Goal: Task Accomplishment & Management: Use online tool/utility

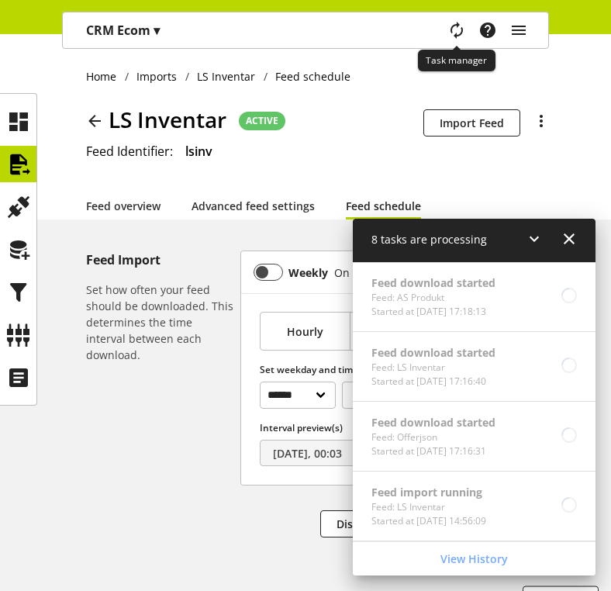
select select "*"
click at [559, 300] on div "Feed download started Feed: AS Produkt Started at [DATE] 17:18:13" at bounding box center [474, 297] width 243 height 70
click at [572, 244] on icon at bounding box center [569, 239] width 19 height 28
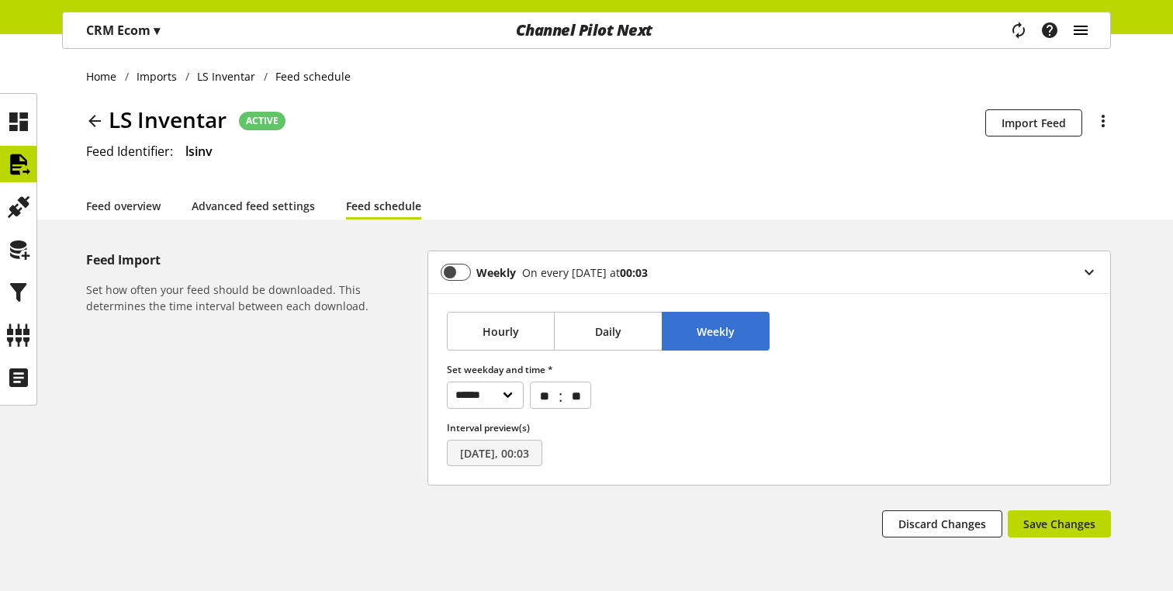
click at [611, 33] on icon "main navigation" at bounding box center [1081, 30] width 19 height 28
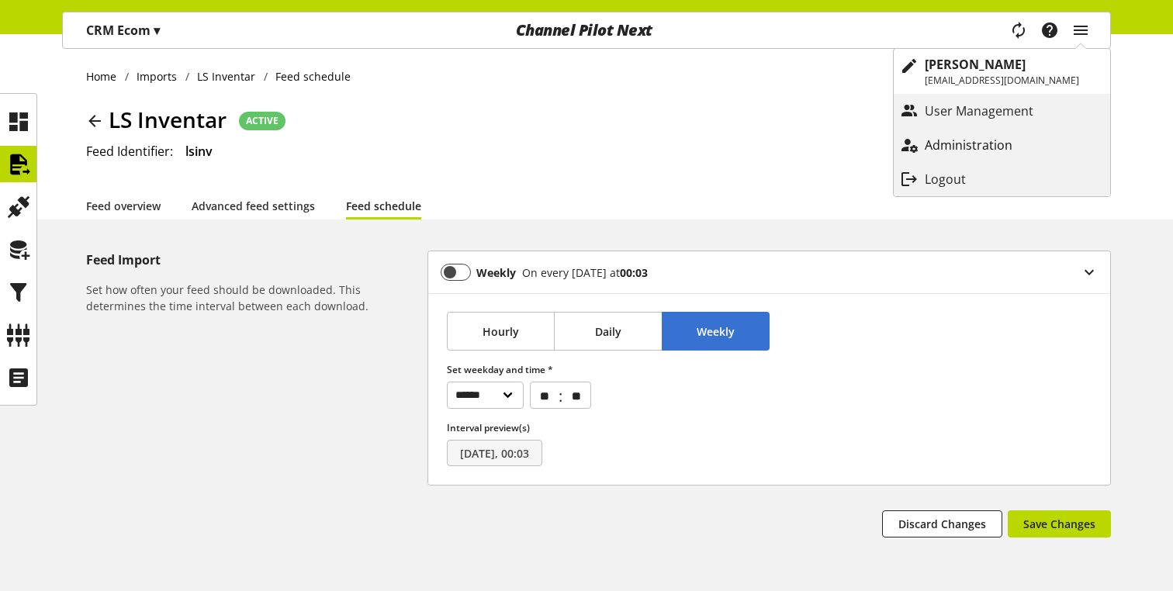
click at [611, 140] on p "Administration" at bounding box center [984, 145] width 119 height 19
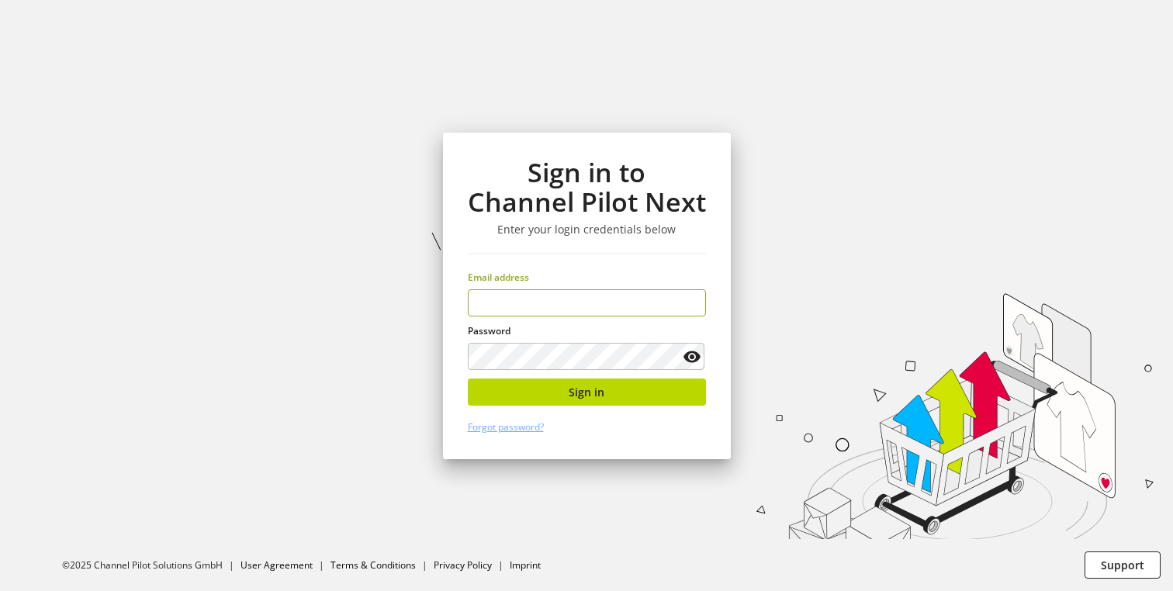
click at [514, 300] on input "email" at bounding box center [587, 302] width 238 height 27
type input "**********"
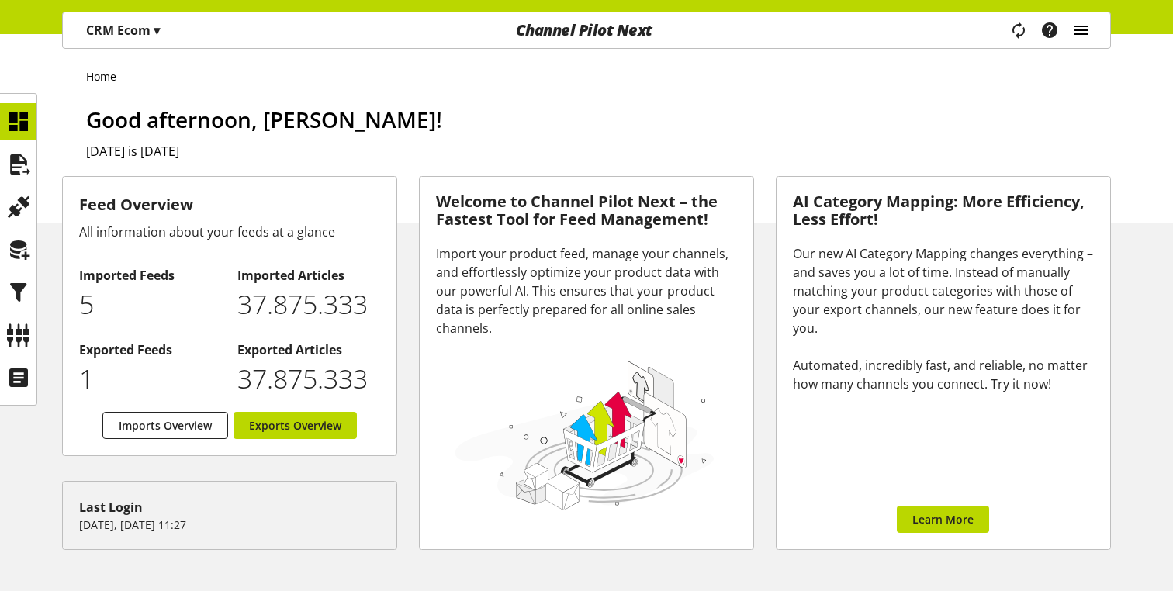
click at [611, 21] on icon "main navigation" at bounding box center [1081, 30] width 19 height 28
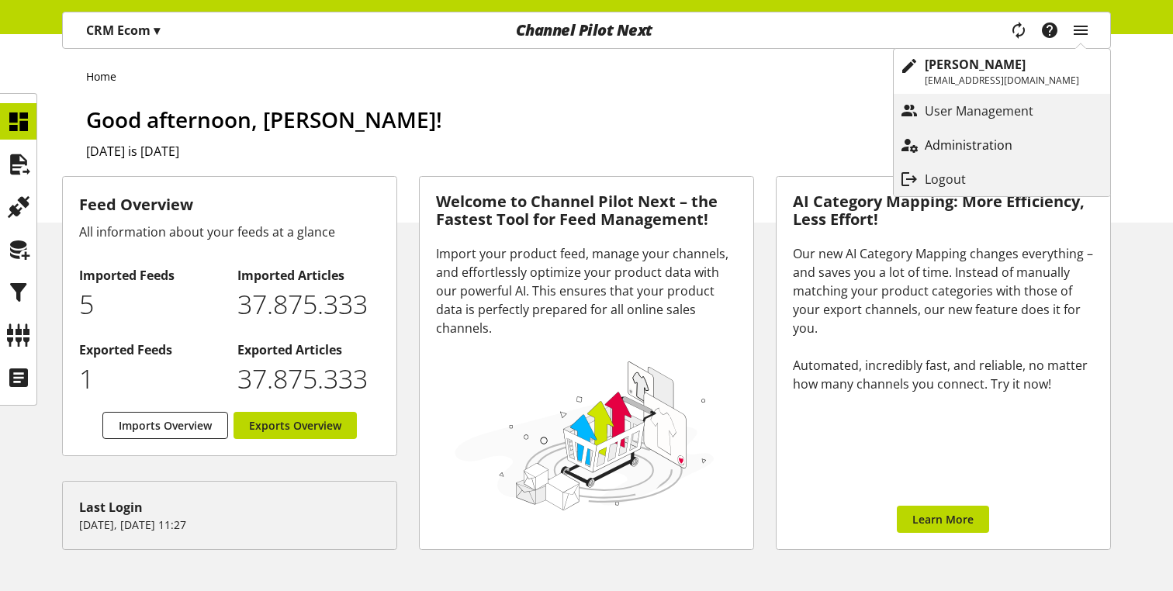
click at [611, 141] on p "Administration" at bounding box center [984, 145] width 119 height 19
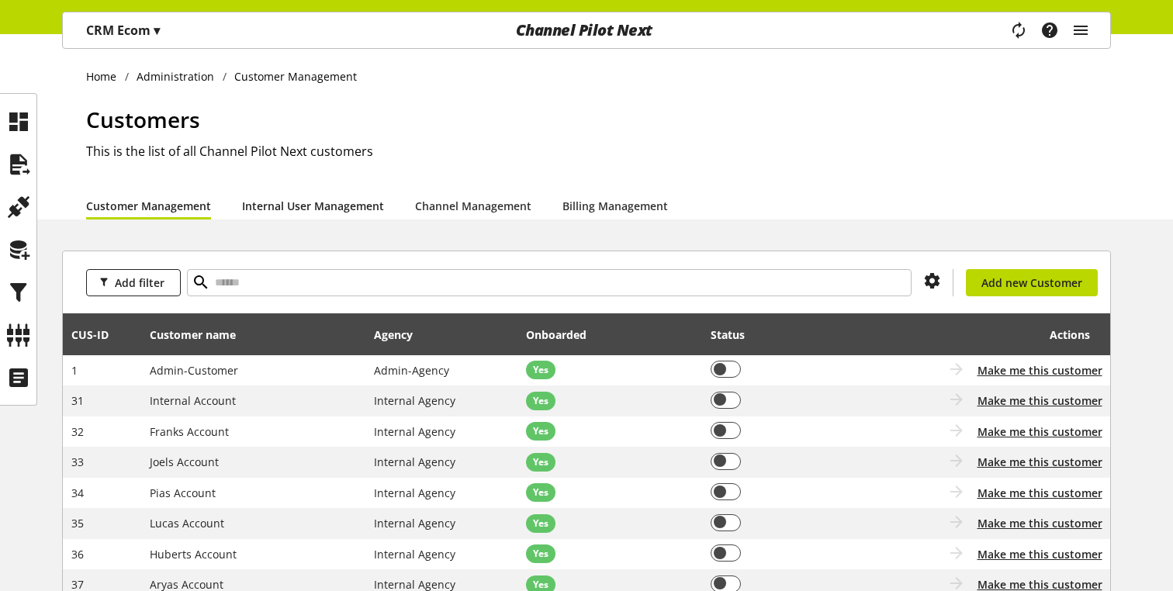
click at [277, 205] on link "Internal User Management" at bounding box center [313, 206] width 142 height 16
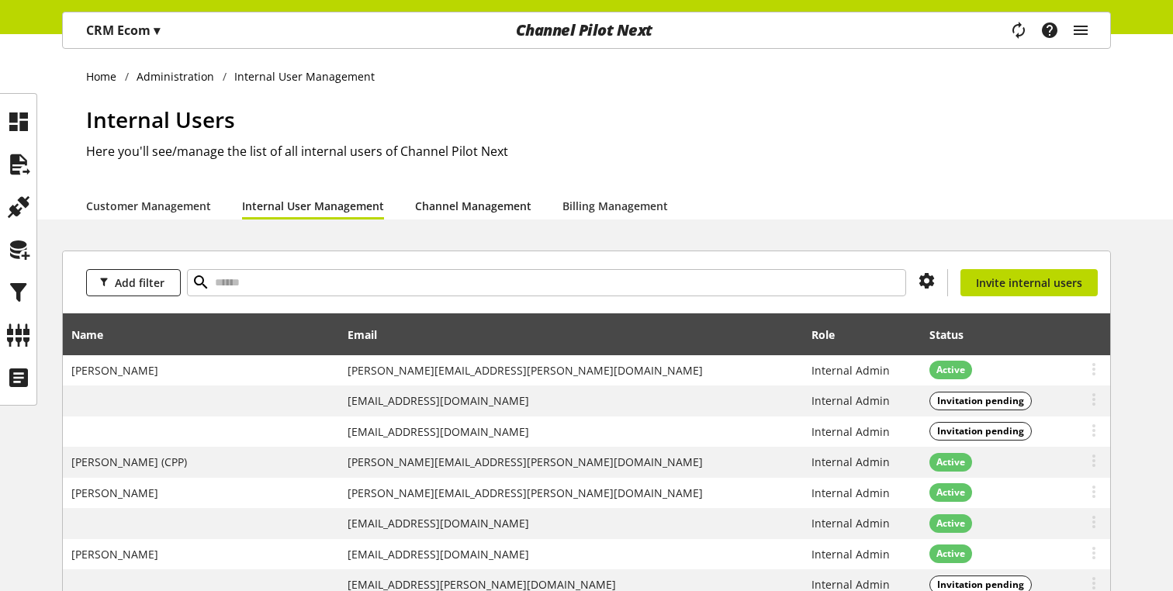
click at [483, 213] on link "Channel Management" at bounding box center [473, 206] width 116 height 16
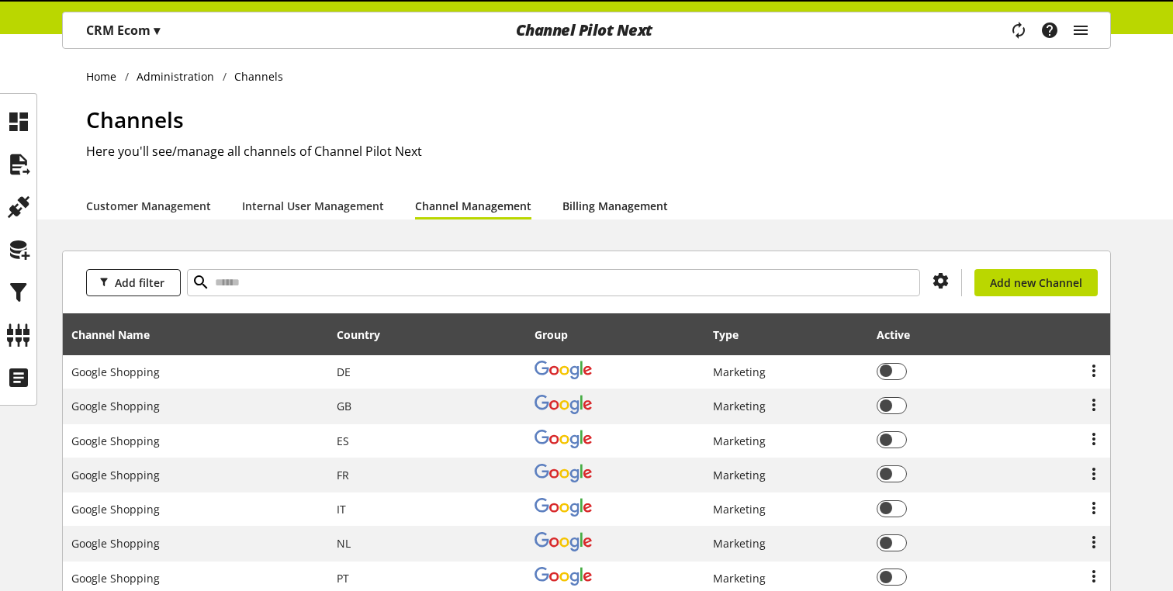
click at [611, 213] on link "Billing Management" at bounding box center [616, 206] width 106 height 16
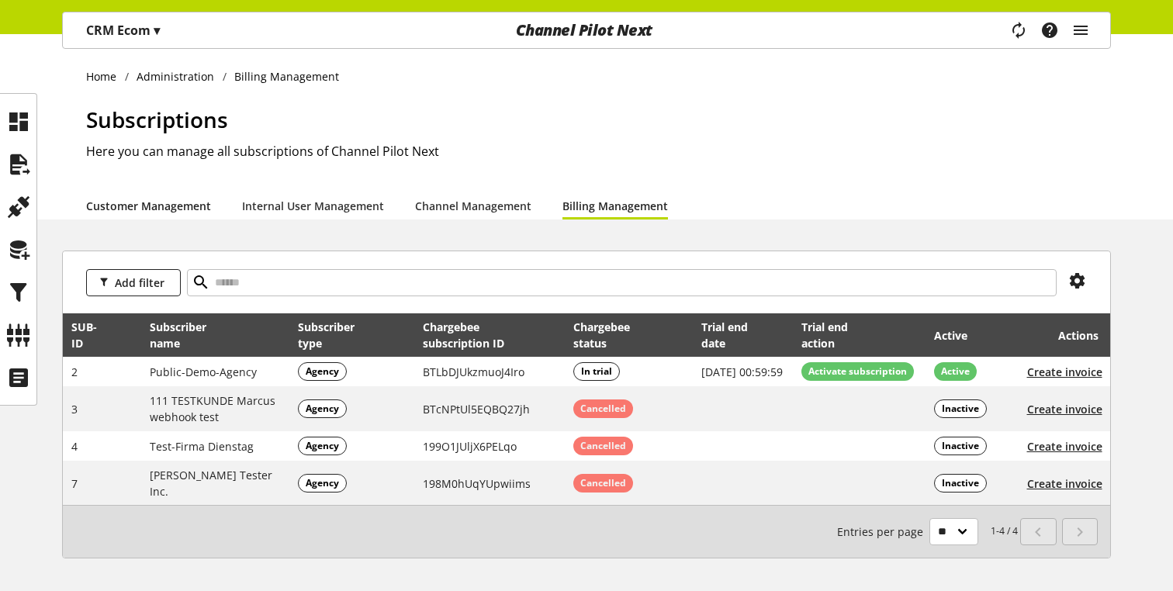
click at [152, 199] on link "Customer Management" at bounding box center [148, 206] width 125 height 16
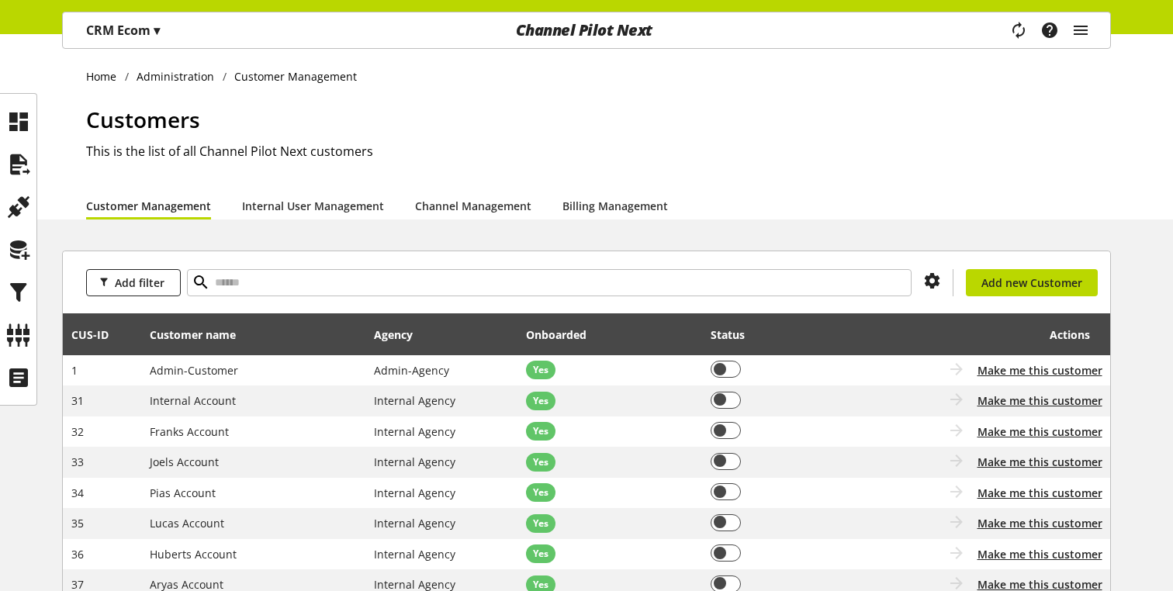
click at [296, 299] on div "Add filter You don't have permission to create a new customer Add new Customer" at bounding box center [586, 282] width 1047 height 62
click at [279, 278] on input "text" at bounding box center [549, 282] width 725 height 27
type input "****"
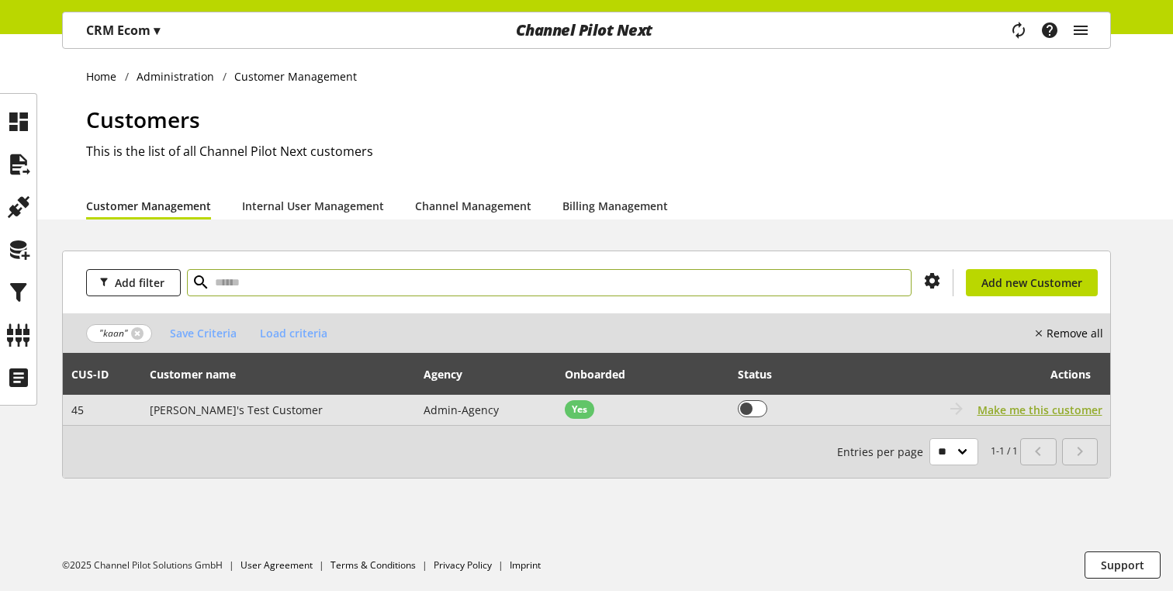
click at [611, 407] on span "Make me this customer" at bounding box center [1040, 410] width 125 height 16
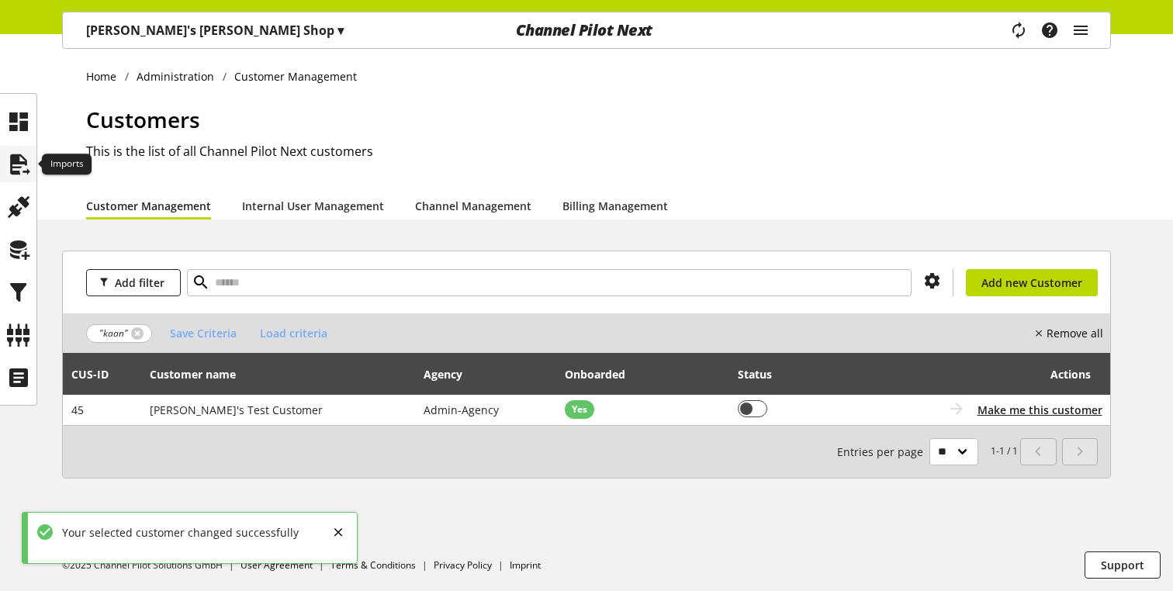
click at [18, 162] on icon at bounding box center [18, 164] width 25 height 31
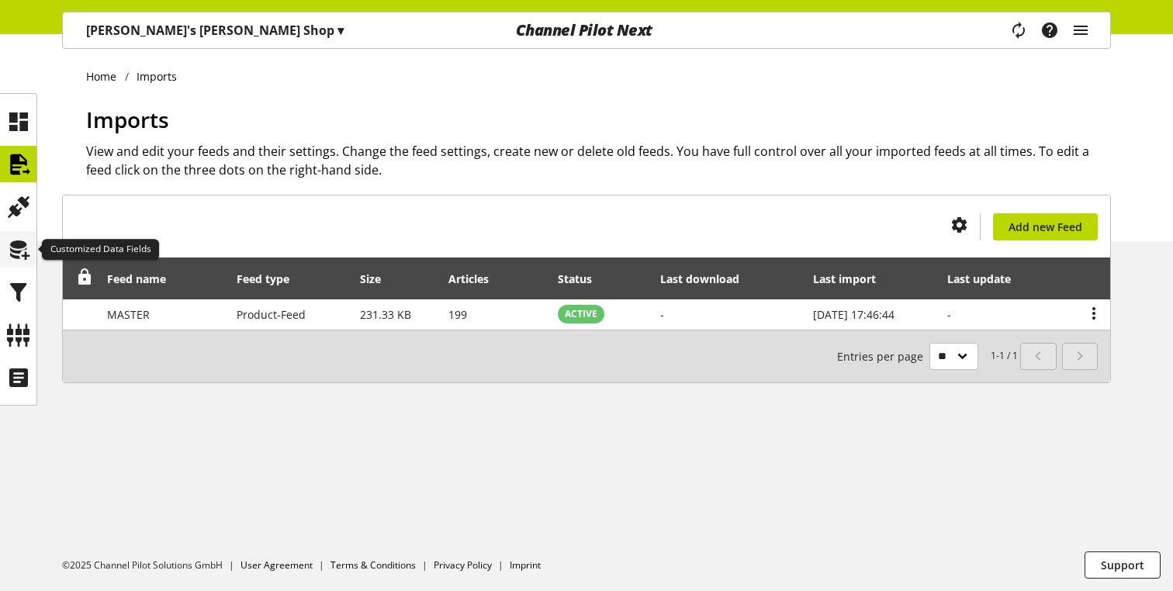
click at [13, 244] on icon at bounding box center [18, 249] width 25 height 31
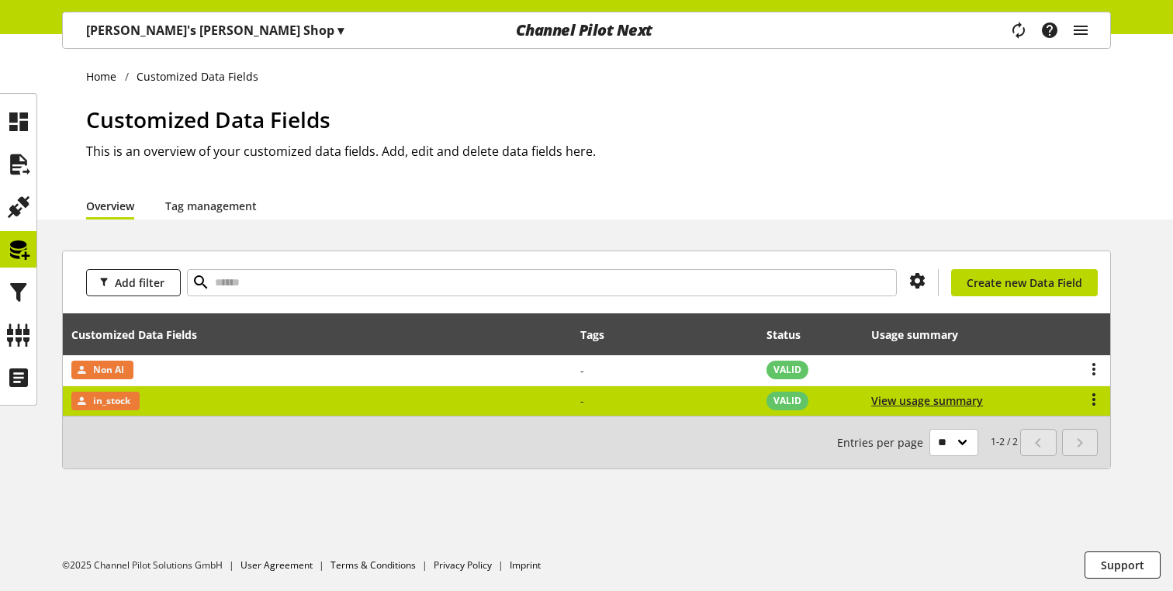
click at [611, 401] on div at bounding box center [1066, 401] width 74 height 19
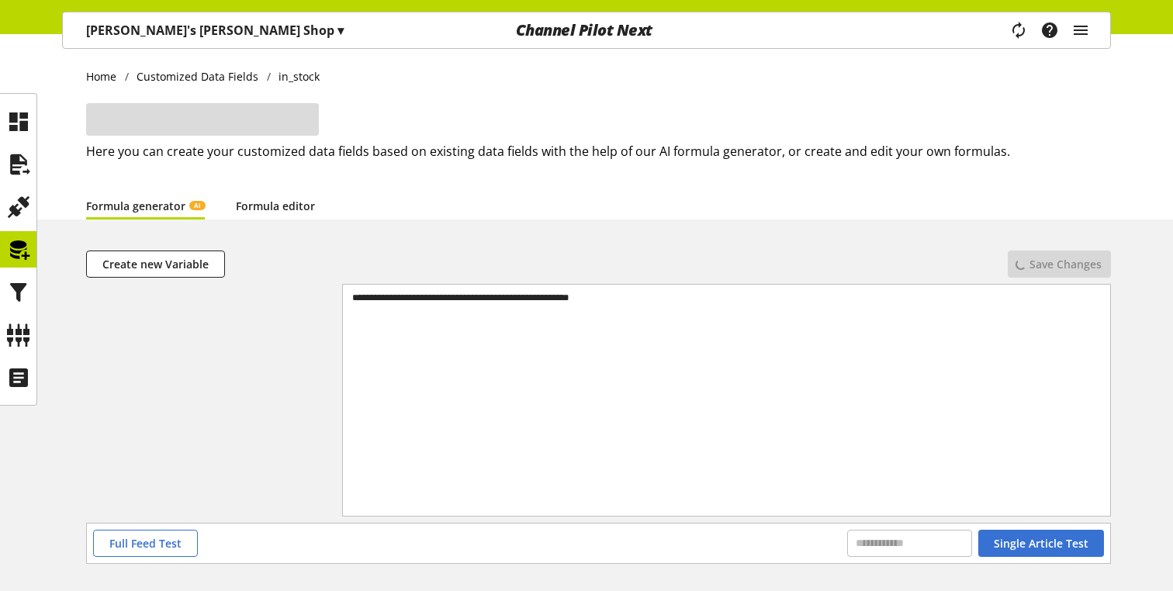
click at [265, 206] on link "Formula editor" at bounding box center [275, 206] width 79 height 16
